Goal: Task Accomplishment & Management: Manage account settings

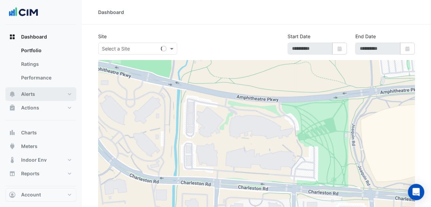
click at [50, 90] on button "Alerts" at bounding box center [40, 94] width 71 height 14
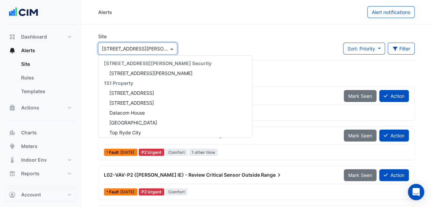
click at [171, 49] on span at bounding box center [172, 48] width 9 height 7
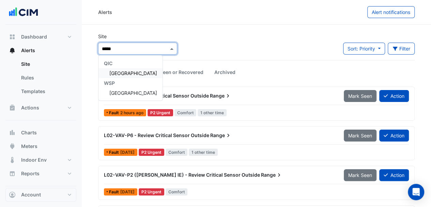
type input "******"
click at [121, 70] on div "Pittwater Place" at bounding box center [130, 73] width 64 height 10
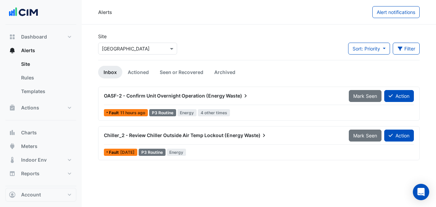
click at [212, 139] on div "Chiller_2 - Review Chiller Outside Air Temp Lockout (Energy Waste)" at bounding box center [222, 135] width 245 height 12
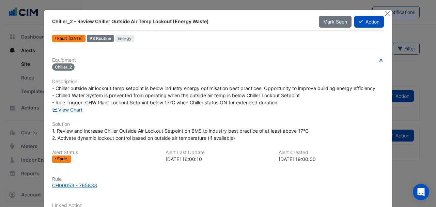
click at [77, 111] on link "View Chart" at bounding box center [67, 110] width 30 height 6
click at [386, 13] on button "Close" at bounding box center [386, 13] width 7 height 7
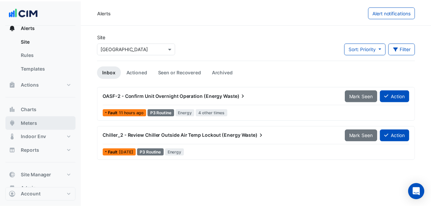
scroll to position [34, 0]
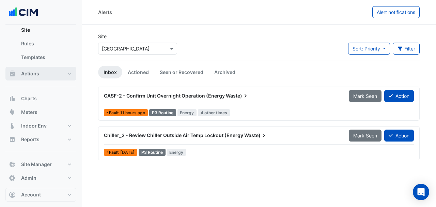
click at [53, 76] on button "Actions" at bounding box center [40, 74] width 71 height 14
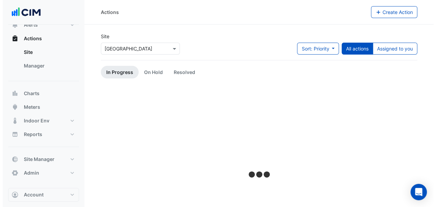
scroll to position [25, 0]
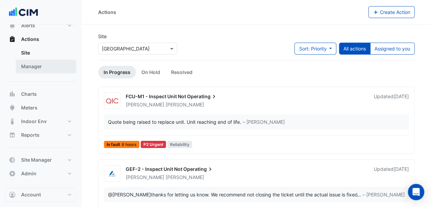
click at [46, 70] on link "Manager" at bounding box center [46, 67] width 61 height 14
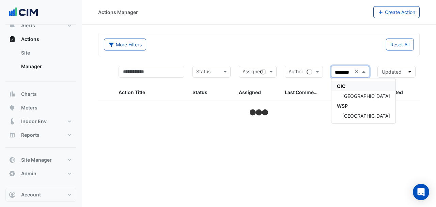
type input "*********"
click at [356, 93] on span "[GEOGRAPHIC_DATA]" at bounding box center [366, 96] width 48 height 6
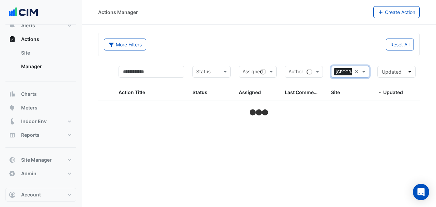
select select "***"
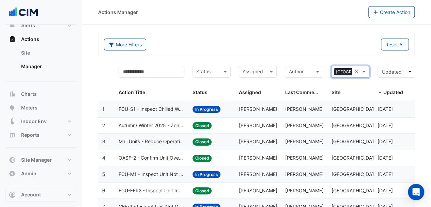
click at [167, 111] on span "FCU-S1 - Inspect Chilled Water Valve Leak" at bounding box center [152, 109] width 66 height 8
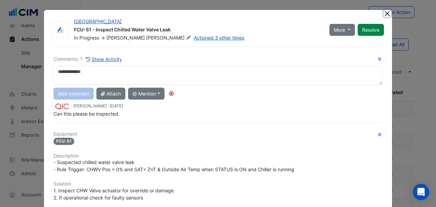
click at [383, 12] on button "Close" at bounding box center [386, 13] width 7 height 7
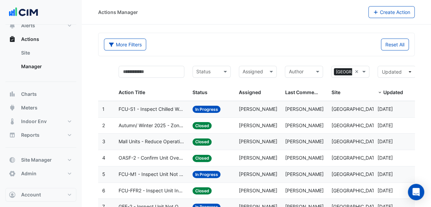
click at [159, 173] on span "FCU-M1 - Inspect Unit Not Operating" at bounding box center [152, 174] width 66 height 8
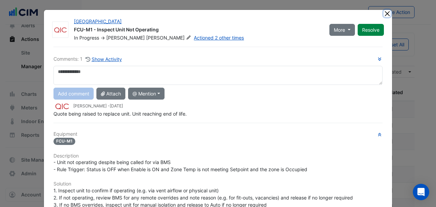
click at [383, 13] on button "Close" at bounding box center [386, 13] width 7 height 7
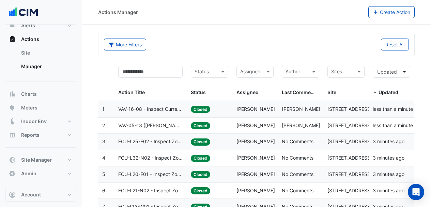
scroll to position [25, 0]
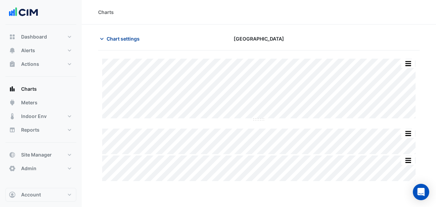
click at [122, 42] on button "Chart settings" at bounding box center [121, 39] width 46 height 12
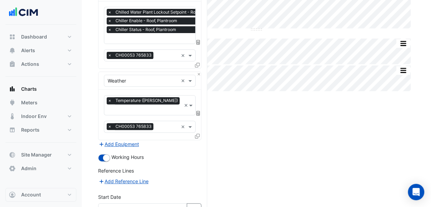
scroll to position [150, 0]
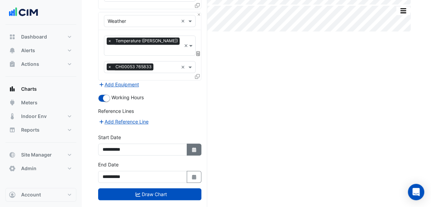
click at [194, 143] on button "Select Date" at bounding box center [194, 149] width 15 height 12
select select "*"
select select "****"
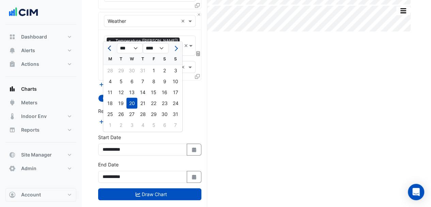
click at [107, 46] on button "Previous month" at bounding box center [110, 48] width 8 height 11
select select "*"
click at [142, 69] on div "1" at bounding box center [142, 70] width 11 height 11
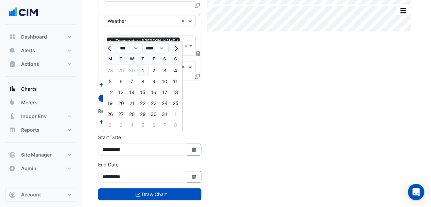
type input "**********"
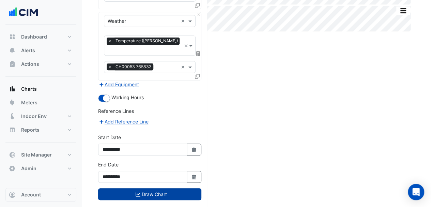
click at [164, 188] on button "Draw Chart" at bounding box center [149, 194] width 103 height 12
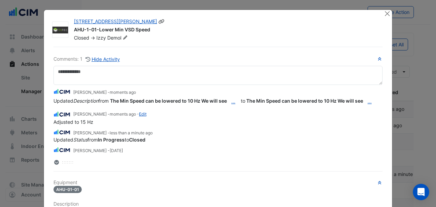
select select "***"
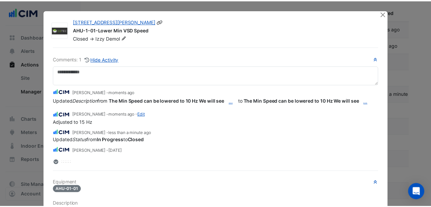
scroll to position [23, 0]
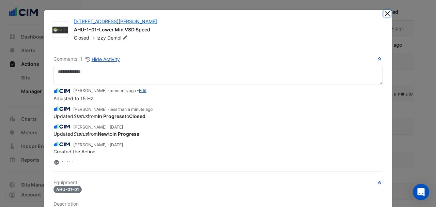
click at [383, 10] on button "Close" at bounding box center [386, 13] width 7 height 7
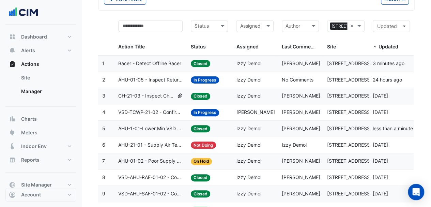
scroll to position [0, 0]
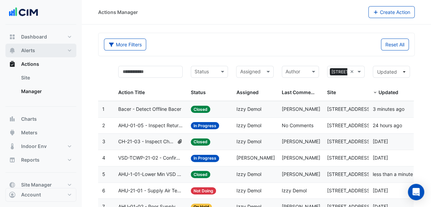
drag, startPoint x: 25, startPoint y: 51, endPoint x: 64, endPoint y: 50, distance: 38.9
click at [25, 51] on span "Alerts" at bounding box center [28, 50] width 14 height 7
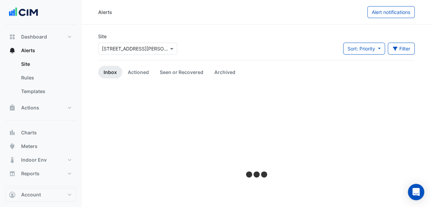
click at [133, 48] on input "text" at bounding box center [131, 48] width 58 height 7
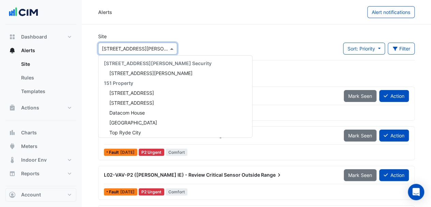
scroll to position [3203, 0]
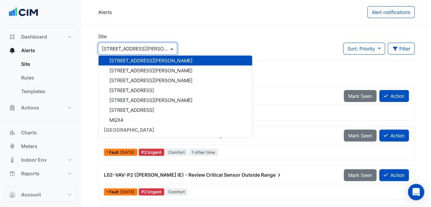
click at [173, 11] on div "Alerts" at bounding box center [232, 12] width 269 height 12
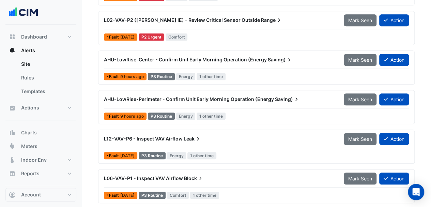
scroll to position [170, 0]
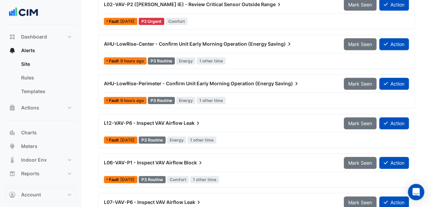
click at [172, 123] on span "L12-VAV-P6 - Inspect VAV Airflow" at bounding box center [143, 123] width 79 height 6
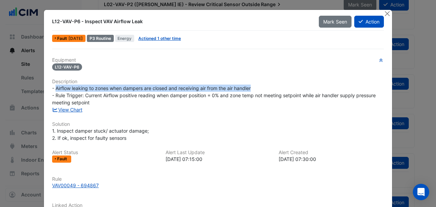
drag, startPoint x: 250, startPoint y: 88, endPoint x: 54, endPoint y: 89, distance: 195.8
click at [54, 89] on span "- Airflow leaking to zones when dampers are closed and receiving air from the a…" at bounding box center [214, 95] width 325 height 20
copy span "Airflow leaking to zones when dampers are closed and receiving air from the air…"
click at [385, 14] on button "Close" at bounding box center [386, 13] width 7 height 7
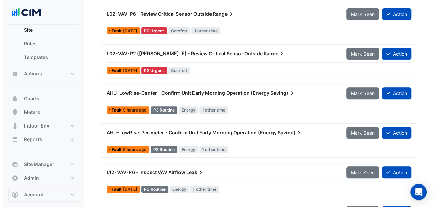
scroll to position [170, 0]
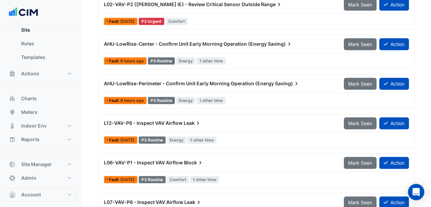
click at [240, 48] on div "AHU-LowRise-Center - Confirm Unit Early Morning Operation (Energy Saving)" at bounding box center [220, 44] width 240 height 12
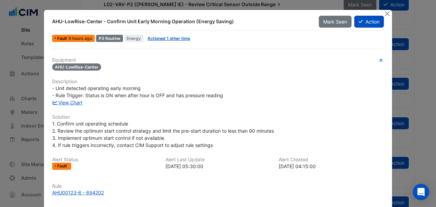
click at [61, 99] on link "View Chart" at bounding box center [67, 102] width 30 height 6
click at [383, 12] on button "Close" at bounding box center [386, 13] width 7 height 7
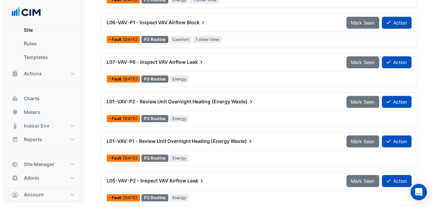
scroll to position [310, 0]
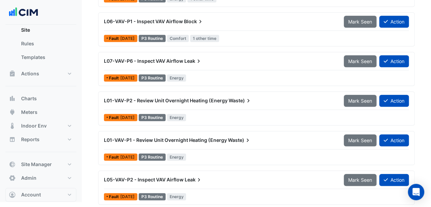
click at [169, 98] on span "L01-VAV-P2 - Review Unit Overnight Heating (Energy" at bounding box center [166, 100] width 124 height 6
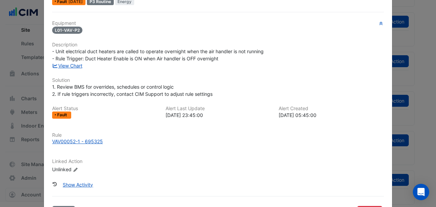
scroll to position [61, 0]
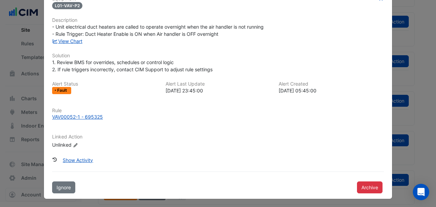
click at [70, 40] on link "View Chart" at bounding box center [67, 41] width 30 height 6
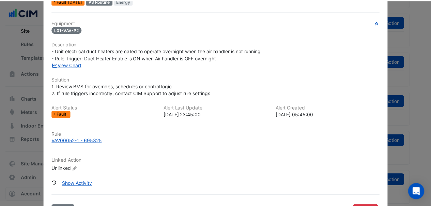
scroll to position [0, 0]
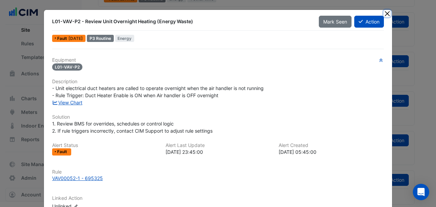
click at [383, 14] on button "Close" at bounding box center [386, 13] width 7 height 7
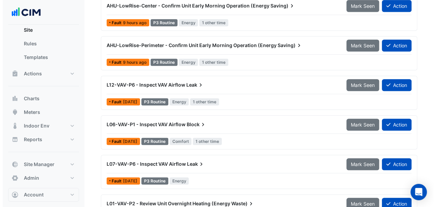
scroll to position [310, 0]
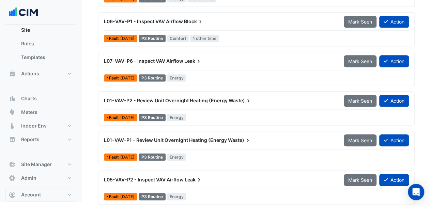
click at [172, 179] on div "L05-VAV-P2 - Inspect VAV Airflow Leak" at bounding box center [220, 179] width 232 height 7
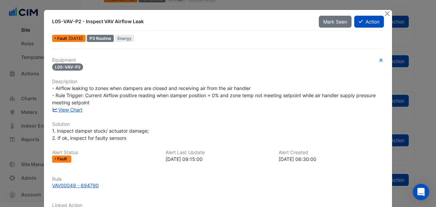
click at [65, 111] on link "View Chart" at bounding box center [67, 110] width 30 height 6
click at [386, 11] on button "Close" at bounding box center [386, 13] width 7 height 7
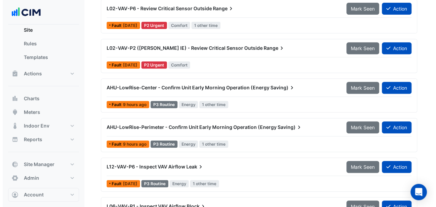
scroll to position [136, 0]
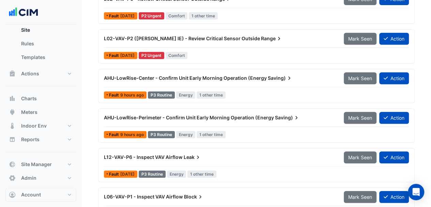
click at [233, 80] on div "AHU-LowRise-Center - Confirm Unit Early Morning Operation (Energy Saving)" at bounding box center [220, 78] width 240 height 12
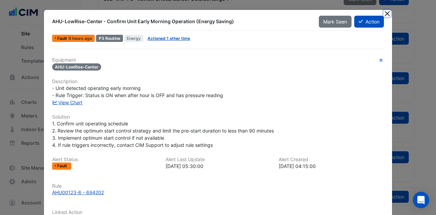
click at [384, 13] on button "Close" at bounding box center [386, 13] width 7 height 7
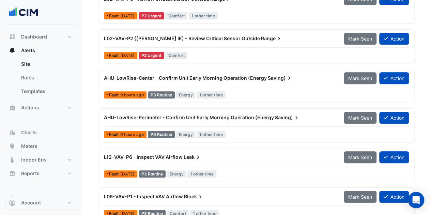
click at [40, 47] on button "Alerts" at bounding box center [40, 51] width 71 height 14
click at [43, 38] on span "Dashboard" at bounding box center [34, 36] width 26 height 7
select select "***"
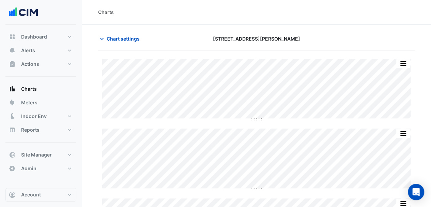
click at [419, 121] on section "Chart settings [STREET_ADDRESS][PERSON_NAME] Split by Equip Split All Split Non…" at bounding box center [256, 195] width 349 height 340
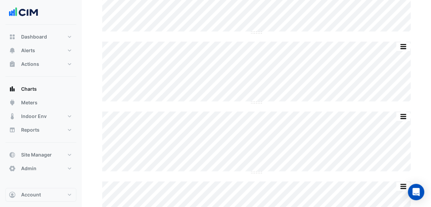
scroll to position [157, 0]
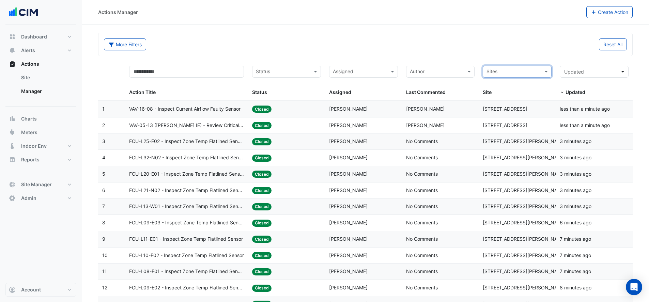
select select "***"
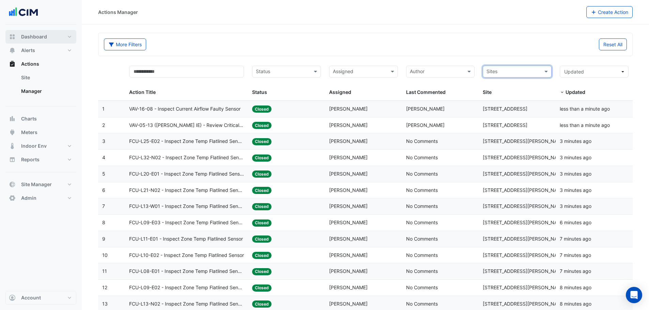
click at [31, 34] on span "Dashboard" at bounding box center [34, 36] width 26 height 7
select select "***"
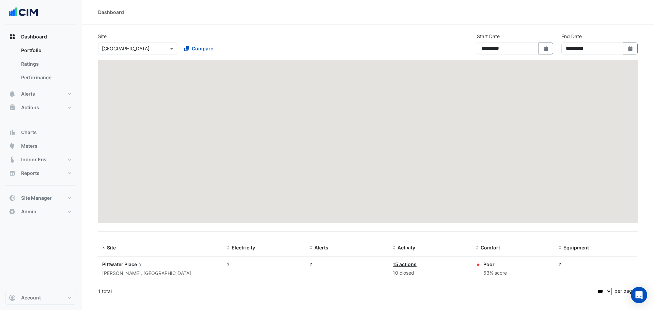
click at [139, 45] on input "text" at bounding box center [131, 48] width 58 height 7
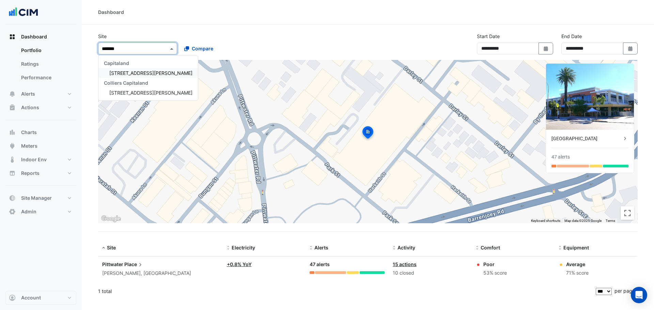
type input "********"
click at [138, 70] on div "[STREET_ADDRESS][PERSON_NAME]" at bounding box center [147, 73] width 99 height 10
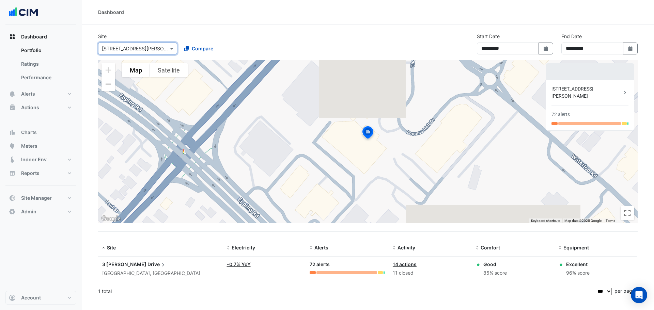
click at [124, 264] on span "3 [PERSON_NAME]" at bounding box center [124, 265] width 44 height 6
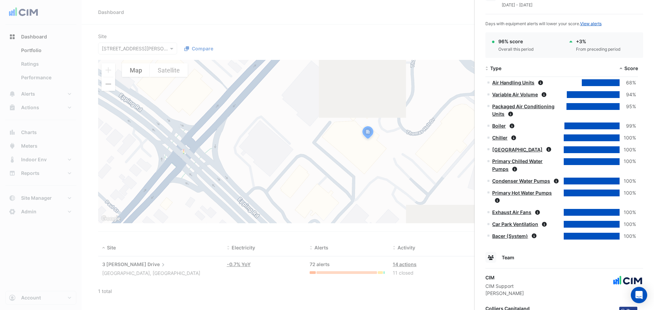
scroll to position [432, 0]
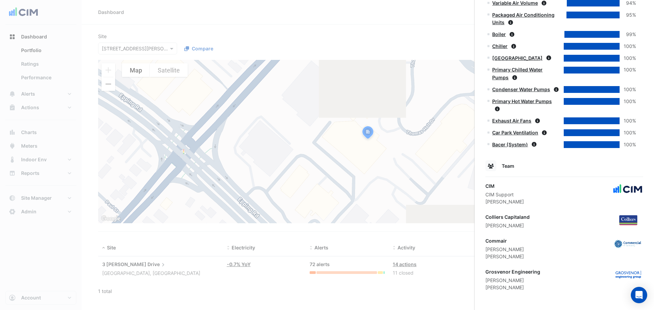
click at [198, 43] on ngb-offcanvas-backdrop at bounding box center [327, 155] width 654 height 310
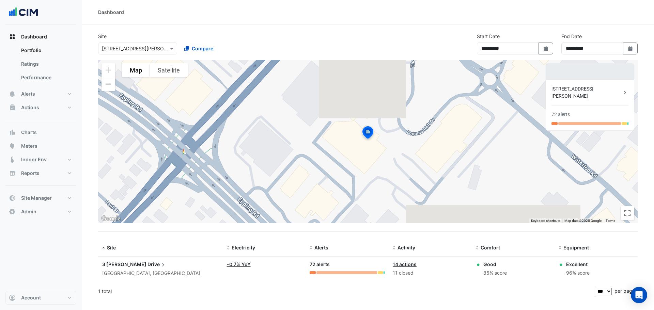
click at [116, 51] on input "text" at bounding box center [131, 48] width 58 height 7
type input "********"
click at [117, 70] on span "[STREET_ADDRESS][PERSON_NAME]" at bounding box center [150, 73] width 83 height 6
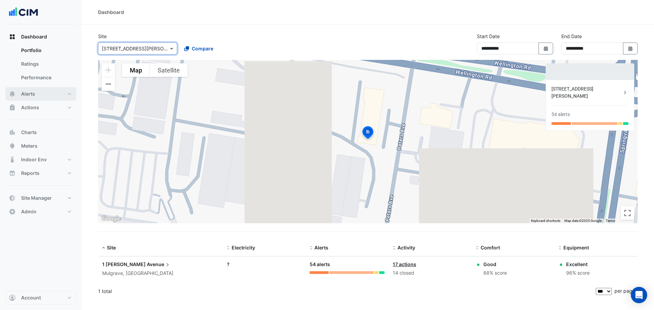
click at [36, 91] on button "Alerts" at bounding box center [40, 94] width 71 height 14
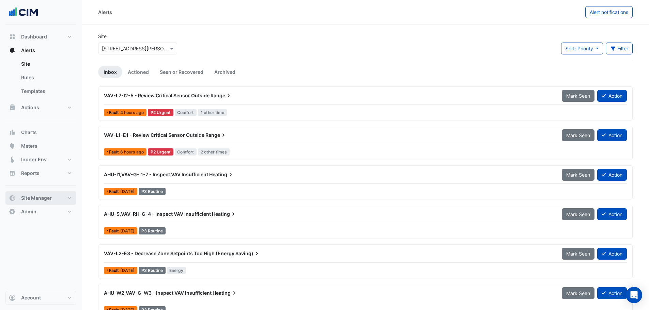
click at [50, 201] on span "Site Manager" at bounding box center [36, 198] width 31 height 7
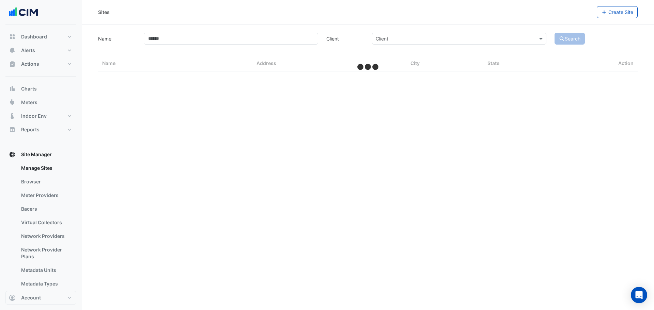
click at [37, 208] on link "Bacers" at bounding box center [46, 209] width 61 height 14
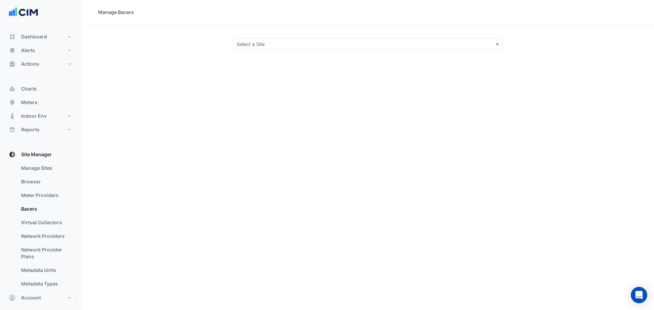
click at [496, 47] on span at bounding box center [498, 44] width 9 height 7
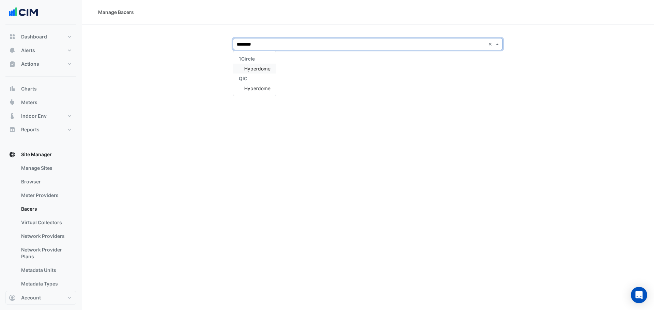
type input "*********"
click at [269, 65] on div "Hyperdome" at bounding box center [254, 69] width 43 height 10
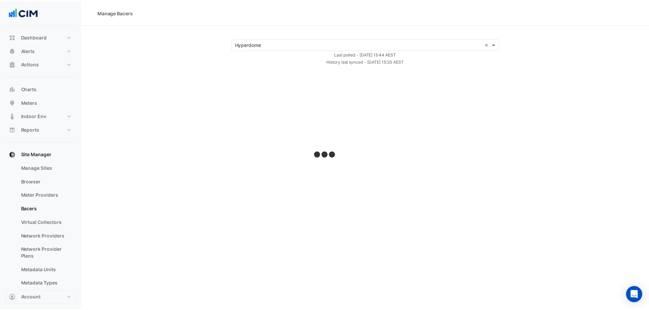
select select "***"
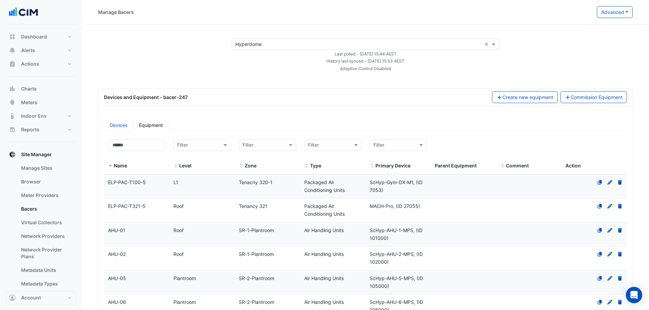
click at [112, 128] on link "Devices" at bounding box center [118, 125] width 29 height 13
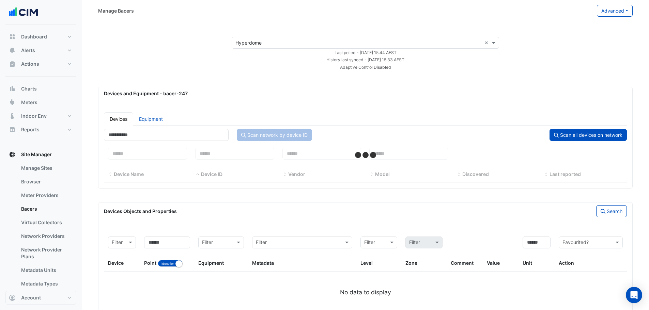
select select "***"
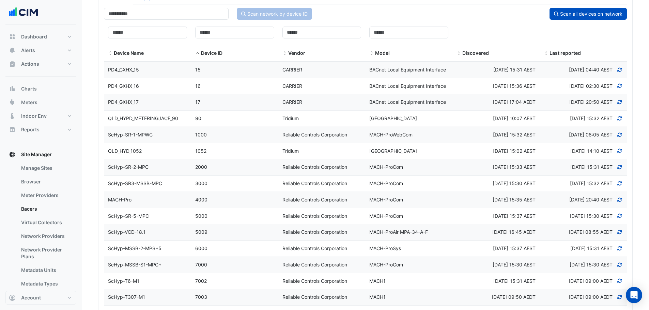
scroll to position [58, 0]
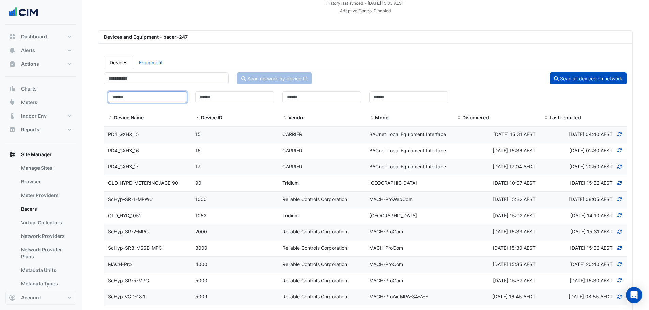
click at [124, 100] on input at bounding box center [147, 97] width 79 height 12
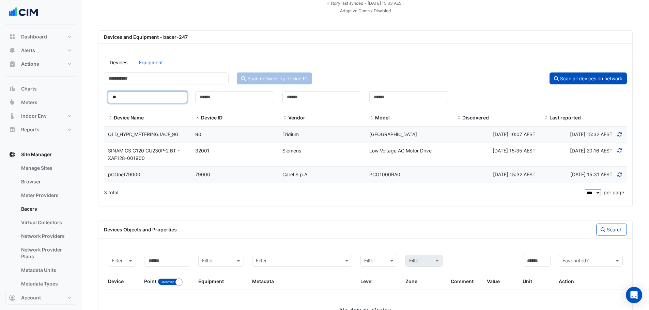
type input "**"
click at [154, 135] on span "QLD_HYPD_METERINGJACE_90" at bounding box center [143, 134] width 70 height 6
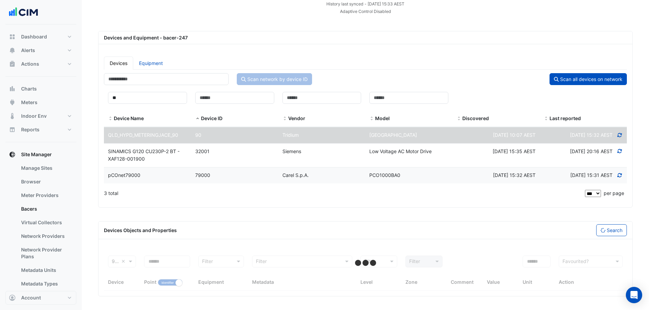
click at [620, 135] on icon at bounding box center [619, 135] width 6 height 5
select select "***"
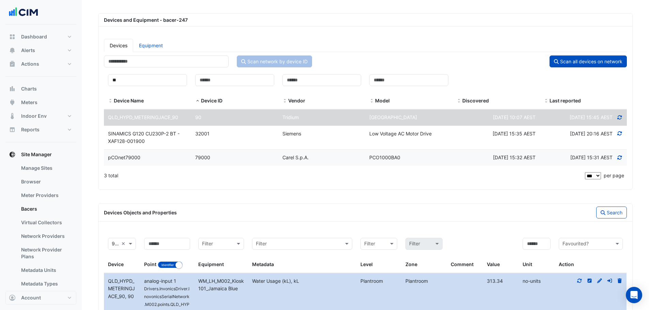
scroll to position [73, 0]
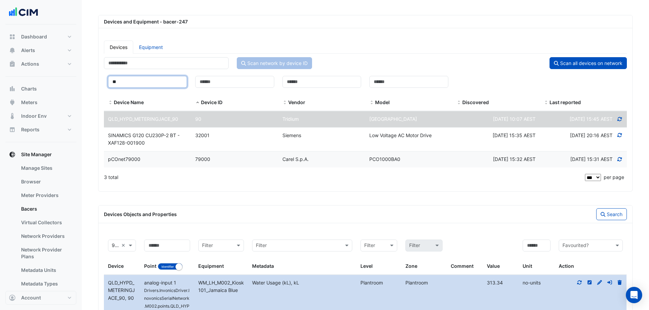
click at [138, 83] on input "**" at bounding box center [147, 82] width 79 height 12
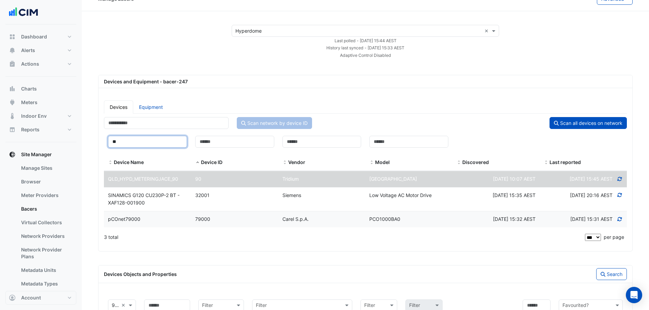
scroll to position [5, 0]
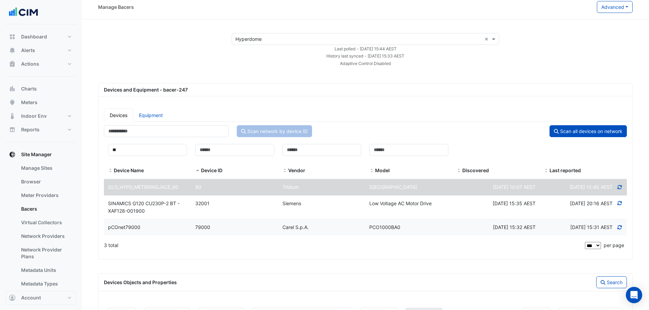
click at [591, 131] on button "Scan all devices on network" at bounding box center [587, 131] width 77 height 12
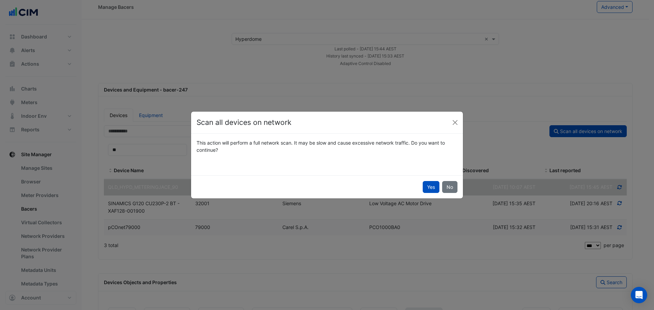
click at [431, 191] on button "Yes" at bounding box center [431, 187] width 17 height 12
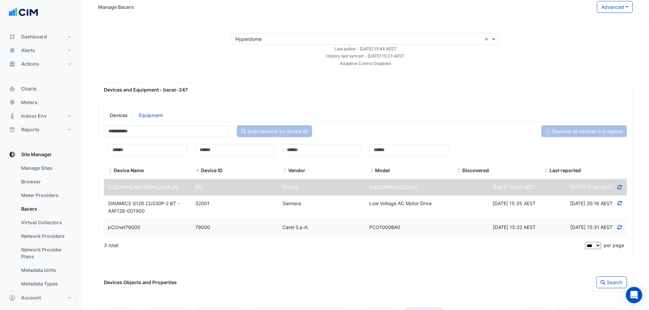
select select "***"
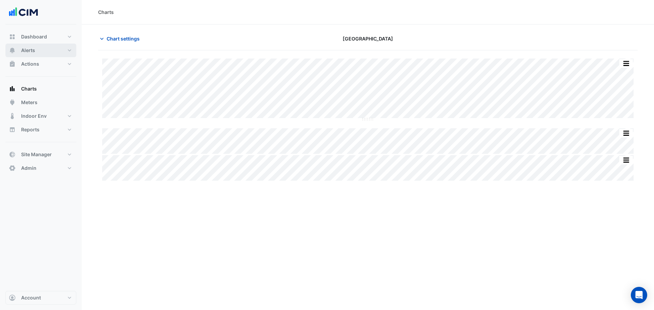
click at [39, 48] on button "Alerts" at bounding box center [40, 51] width 71 height 14
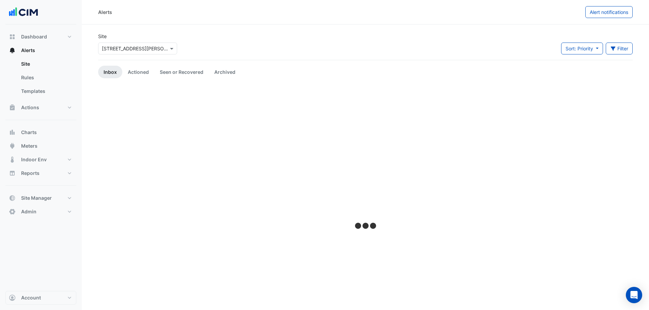
click at [128, 49] on input "text" at bounding box center [131, 48] width 58 height 7
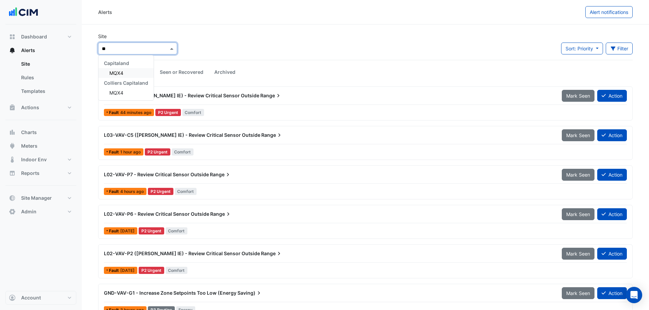
type input "***"
click at [119, 73] on span "MQX4" at bounding box center [116, 73] width 14 height 6
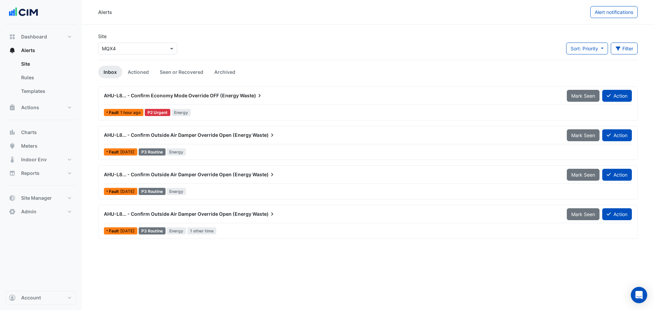
click at [195, 103] on div "AHU-L8... - Confirm Economy Mode Override OFF (Energy Waste) Mark Seen Action" at bounding box center [368, 97] width 528 height 15
